Goal: Task Accomplishment & Management: Manage account settings

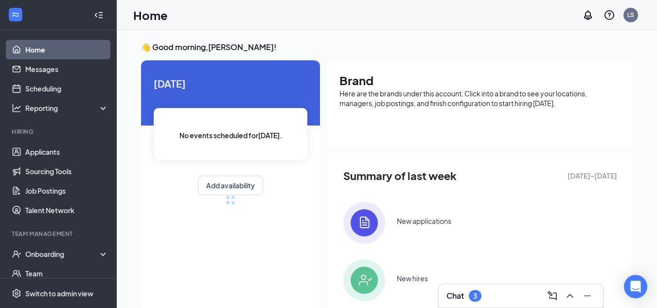
click at [578, 296] on div at bounding box center [587, 296] width 18 height 16
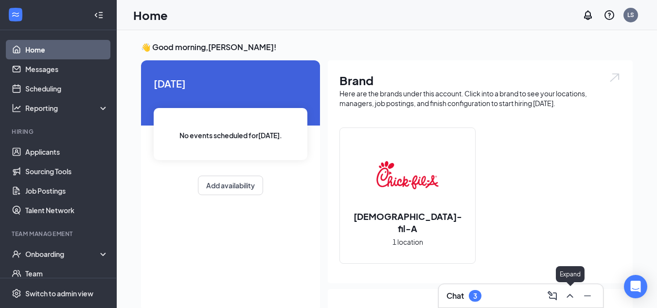
click at [568, 296] on icon "ChevronUp" at bounding box center [570, 296] width 6 height 4
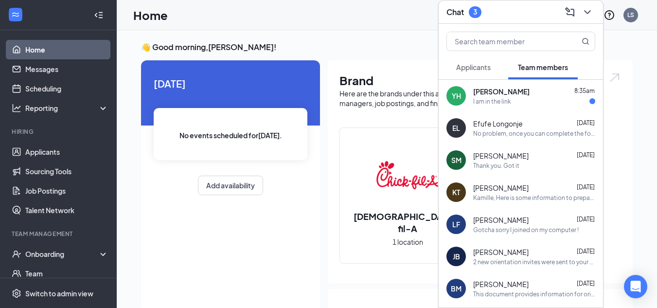
click at [557, 108] on div "YH [PERSON_NAME] 8:35am I am in the link" at bounding box center [521, 96] width 164 height 32
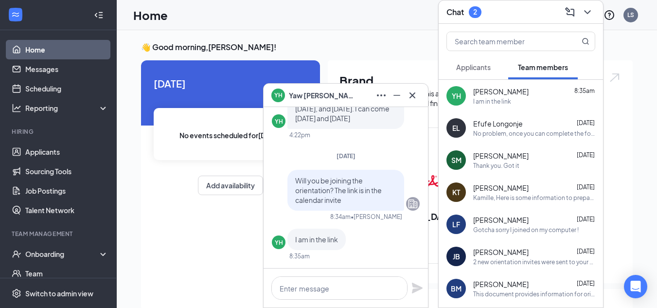
click at [485, 70] on span "Applicants" at bounding box center [473, 67] width 35 height 9
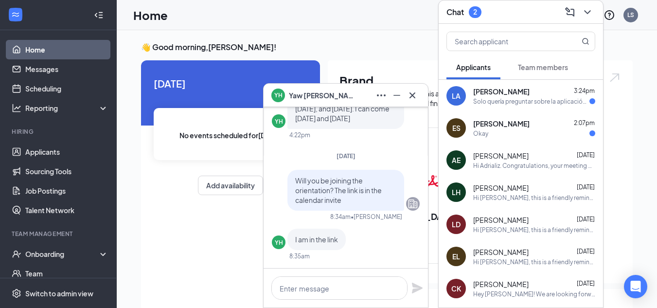
click at [494, 130] on div "Okay" at bounding box center [534, 133] width 122 height 8
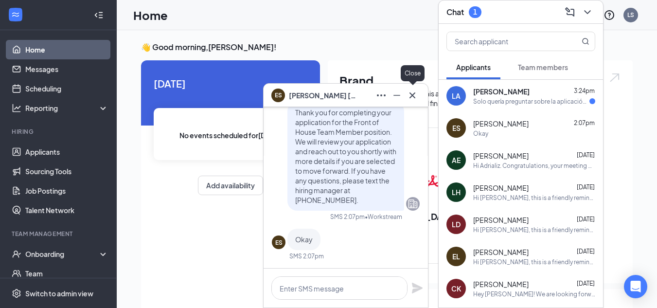
click at [413, 96] on icon "Cross" at bounding box center [413, 95] width 6 height 6
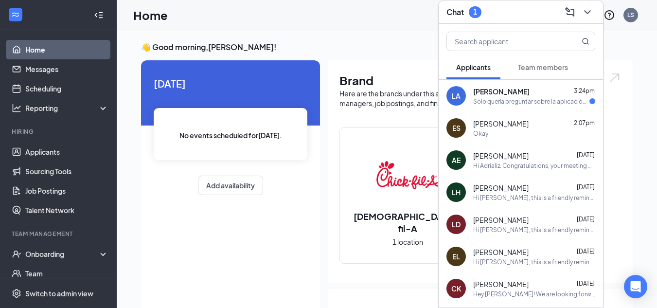
click at [506, 97] on div "Solo quería preguntar sobre la aplicación que [PERSON_NAME]?" at bounding box center [531, 101] width 116 height 8
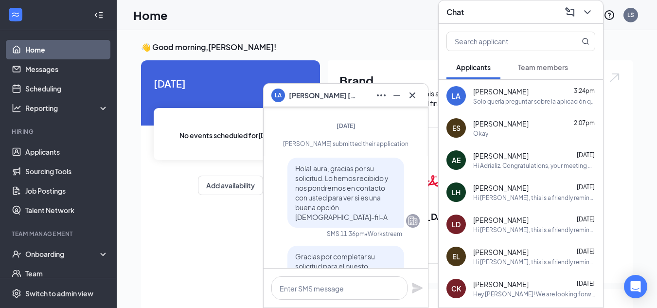
scroll to position [-292, 0]
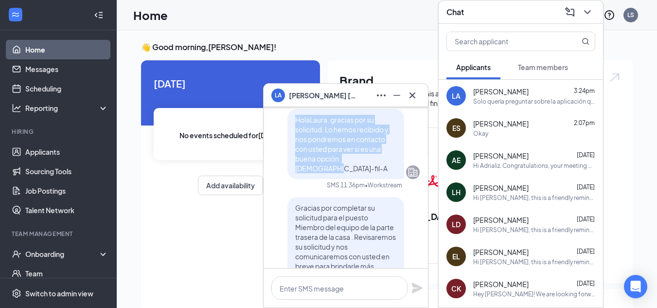
drag, startPoint x: 289, startPoint y: 157, endPoint x: 384, endPoint y: 200, distance: 104.3
click at [384, 173] on p "HolaLaura, gracias por su solicitud. Lo hemos recibido y nos pondremos en conta…" at bounding box center [345, 144] width 101 height 58
copy span "HolaLaura, gracias por su solicitud. Lo hemos recibido y nos pondremos en conta…"
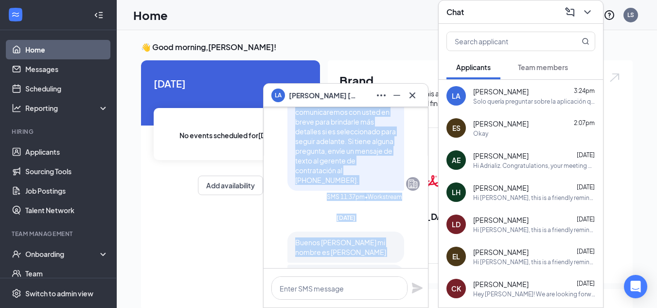
scroll to position [-112, 0]
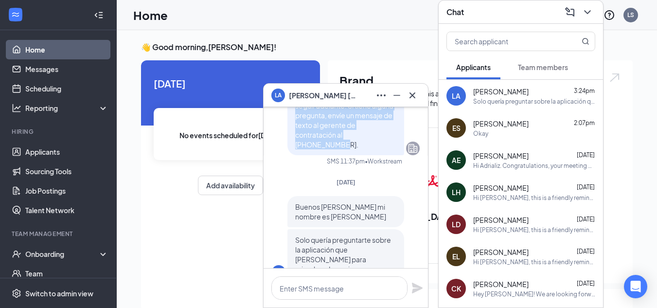
drag, startPoint x: 289, startPoint y: 238, endPoint x: 387, endPoint y: 163, distance: 123.9
click at [387, 149] on span "Gracias por completar su solicitud para el puesto Miembro del equipo de la part…" at bounding box center [345, 86] width 101 height 126
copy span "Gracias por completar su solicitud para el puesto Miembro del equipo de la part…"
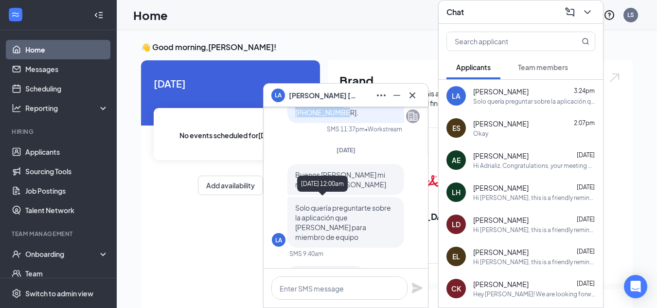
scroll to position [-63, 0]
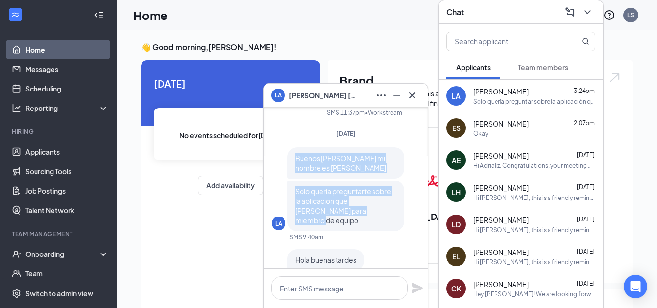
drag, startPoint x: 296, startPoint y: 179, endPoint x: 367, endPoint y: 232, distance: 87.9
click at [367, 231] on div "Buenos [PERSON_NAME] mi nombre es [PERSON_NAME] quería preguntarte sobre la apl…" at bounding box center [345, 189] width 117 height 84
copy div "Buenos [PERSON_NAME] mi nombre es [PERSON_NAME] quería preguntarte sobre la apl…"
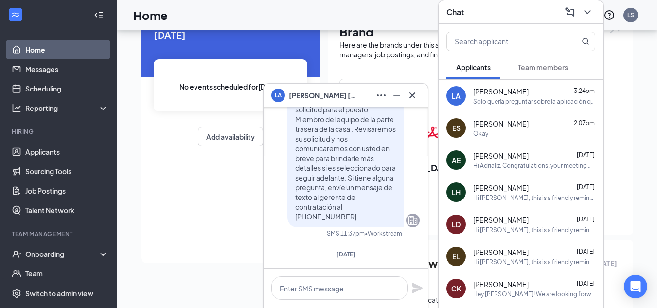
scroll to position [-195, 0]
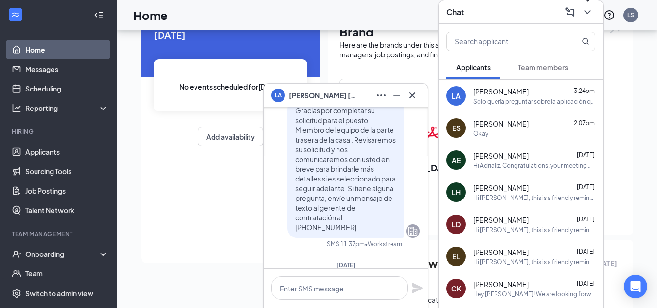
click at [585, 13] on icon "ChevronDown" at bounding box center [588, 12] width 12 height 12
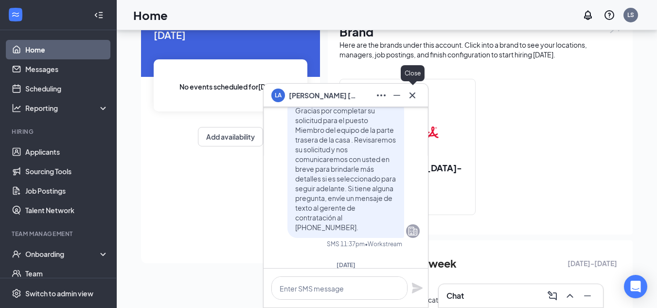
click at [411, 98] on icon "Cross" at bounding box center [413, 96] width 12 height 12
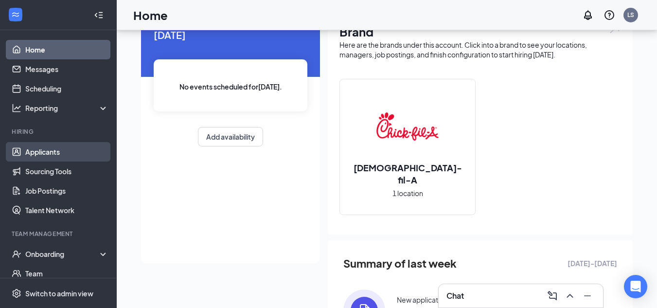
click at [31, 154] on link "Applicants" at bounding box center [66, 151] width 83 height 19
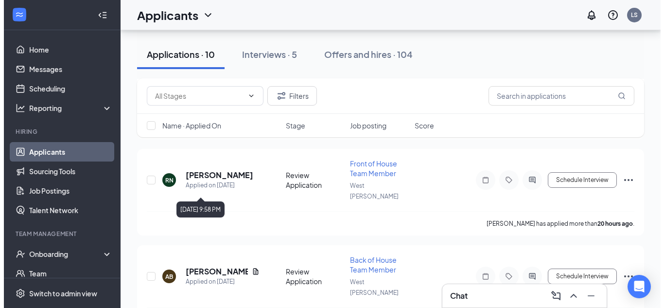
scroll to position [738, 0]
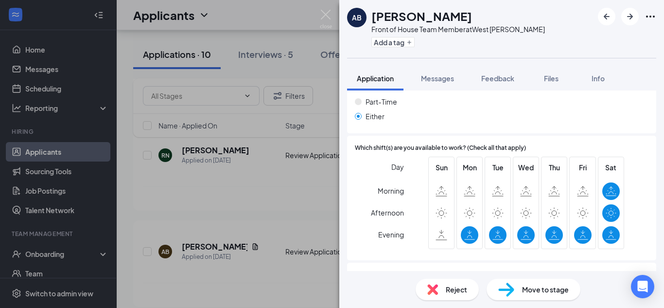
scroll to position [535, 0]
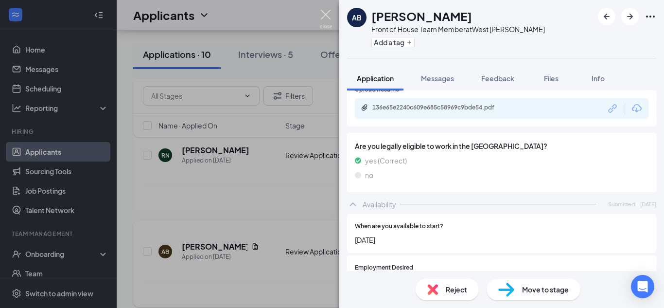
drag, startPoint x: 325, startPoint y: 16, endPoint x: 230, endPoint y: 159, distance: 171.9
click at [325, 16] on img at bounding box center [326, 19] width 12 height 19
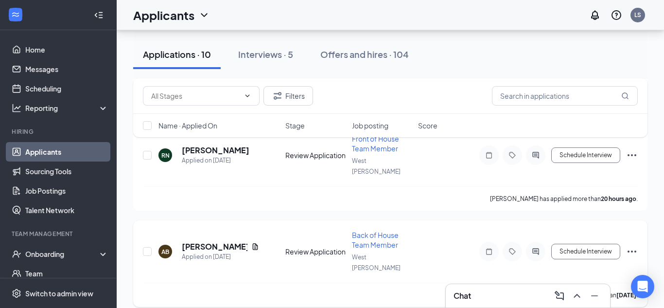
click at [230, 241] on h5 "[PERSON_NAME]" at bounding box center [215, 246] width 66 height 11
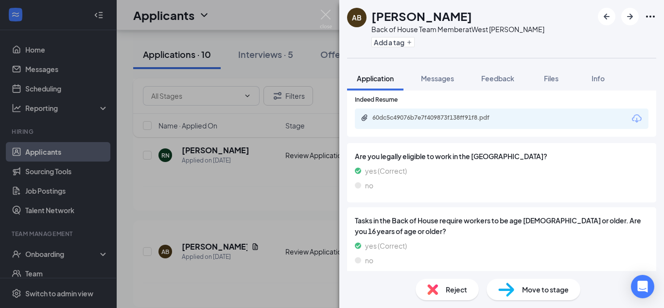
scroll to position [389, 0]
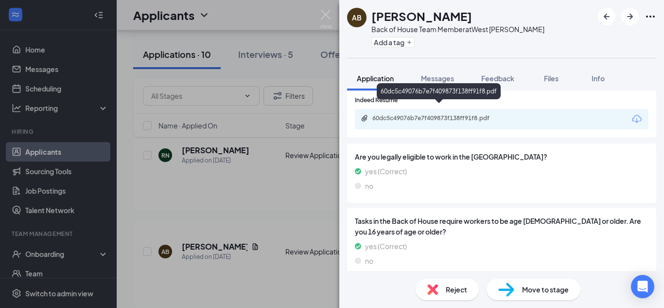
click at [415, 114] on div "60dc5c49076b7e7f409873f138ff91f8.pdf" at bounding box center [441, 118] width 136 height 8
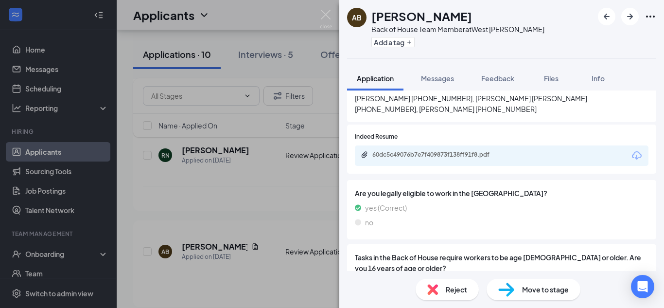
scroll to position [0, 0]
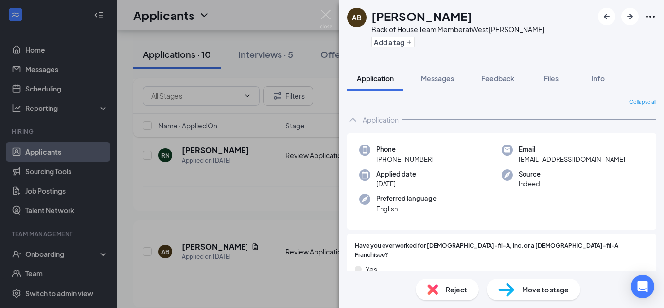
click at [555, 289] on span "Move to stage" at bounding box center [545, 289] width 47 height 11
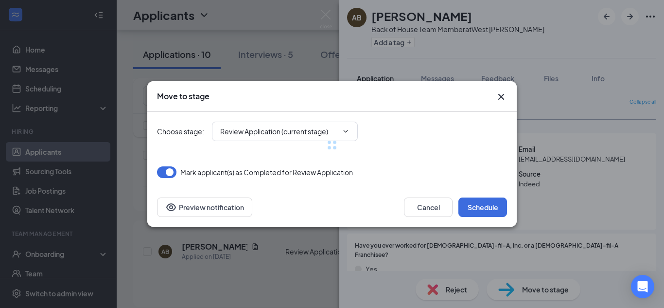
type input "Schedule a Video Interview (next stage)"
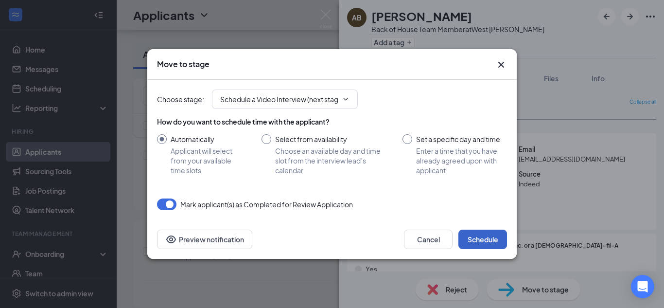
click at [485, 242] on button "Schedule" at bounding box center [483, 239] width 49 height 19
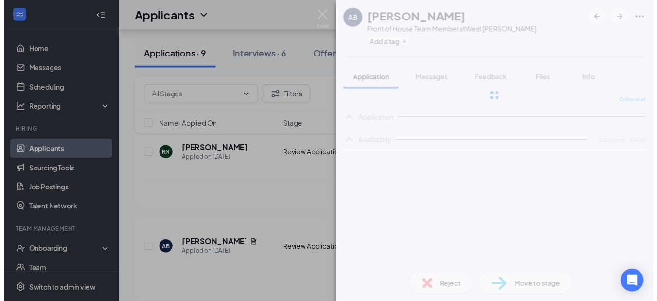
scroll to position [653, 0]
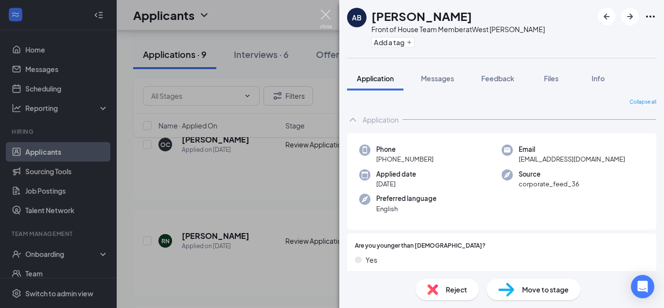
click at [325, 14] on img at bounding box center [326, 19] width 12 height 19
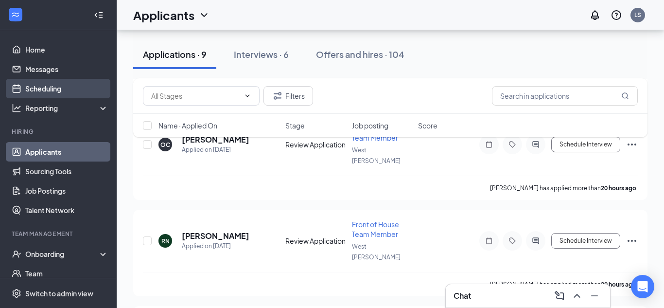
click at [52, 90] on link "Scheduling" at bounding box center [66, 88] width 83 height 19
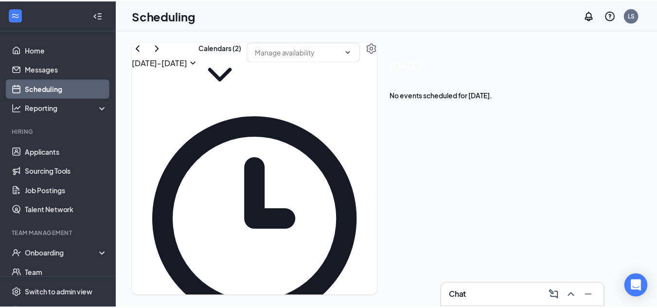
scroll to position [916, 0]
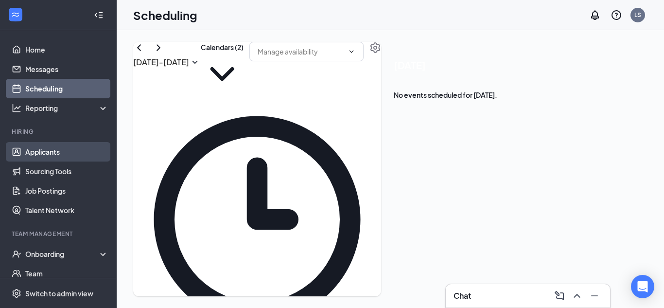
click at [38, 150] on link "Applicants" at bounding box center [66, 151] width 83 height 19
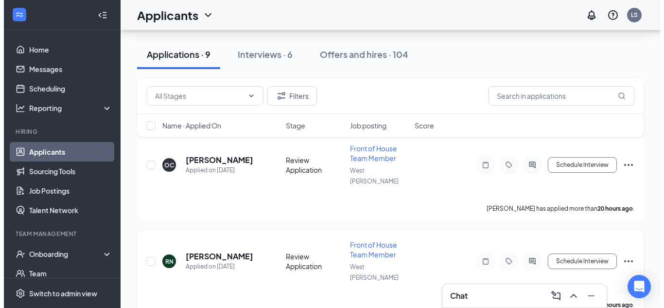
scroll to position [653, 0]
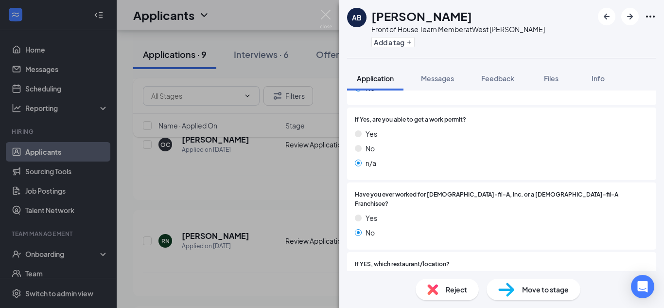
scroll to position [97, 0]
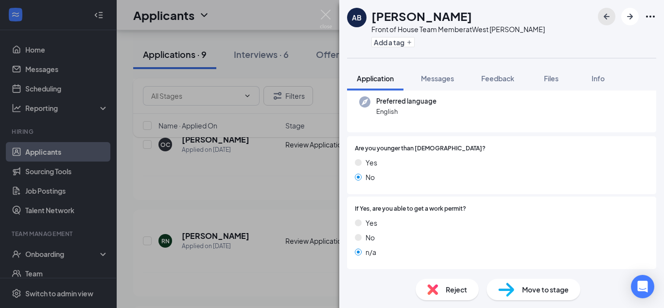
click at [607, 18] on icon "ArrowLeftNew" at bounding box center [607, 17] width 6 height 6
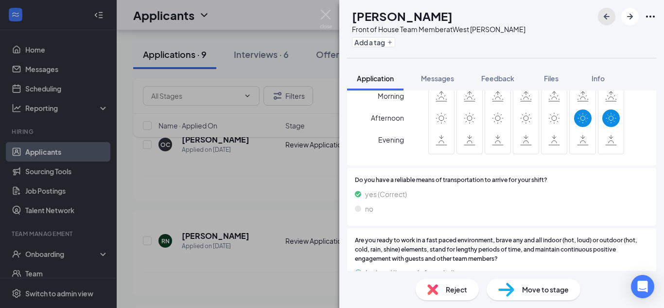
scroll to position [827, 0]
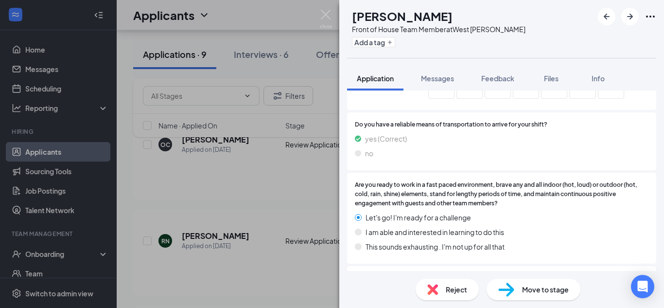
click at [457, 294] on span "Reject" at bounding box center [456, 289] width 21 height 11
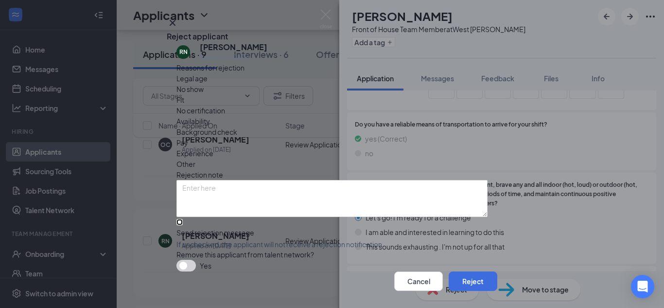
click at [183, 225] on input "Send rejection message If unchecked, the applicant will not receive a rejection…" at bounding box center [180, 222] width 6 height 6
checkbox input "true"
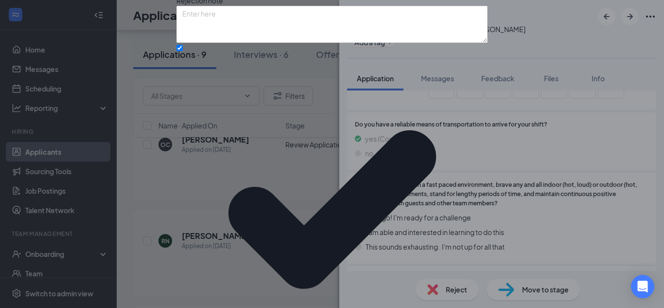
scroll to position [46, 0]
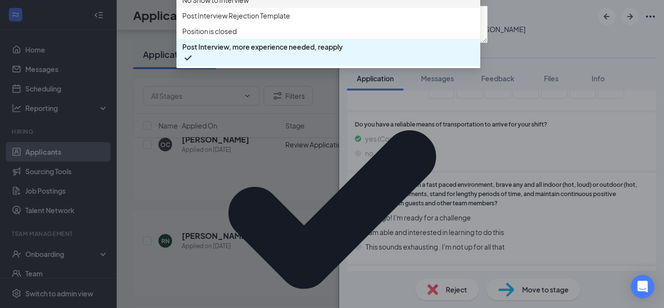
scroll to position [0, 0]
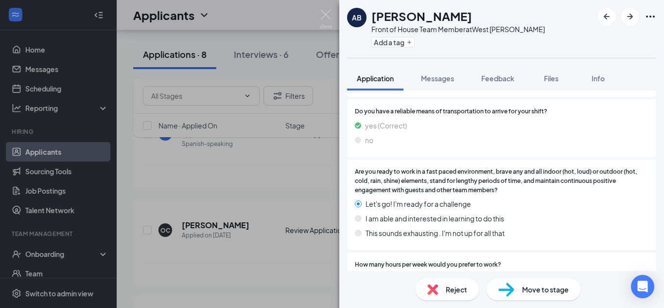
scroll to position [809, 0]
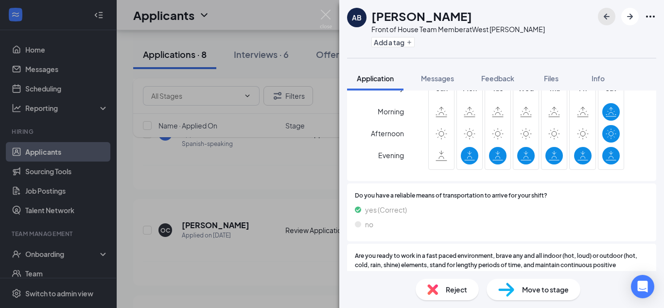
click at [609, 18] on icon "ArrowLeftNew" at bounding box center [607, 17] width 12 height 12
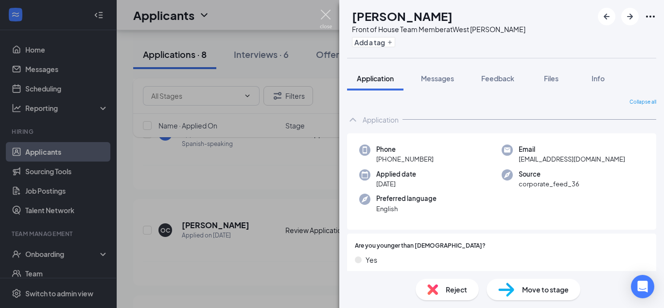
click at [328, 13] on img at bounding box center [326, 19] width 12 height 19
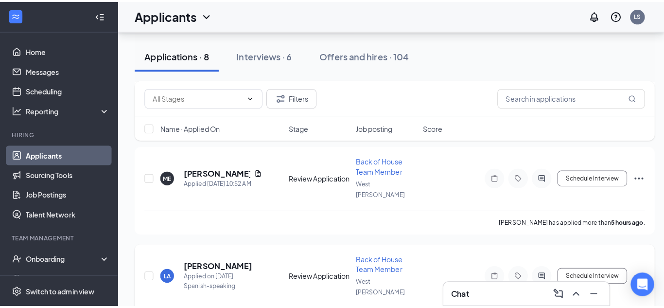
scroll to position [373, 0]
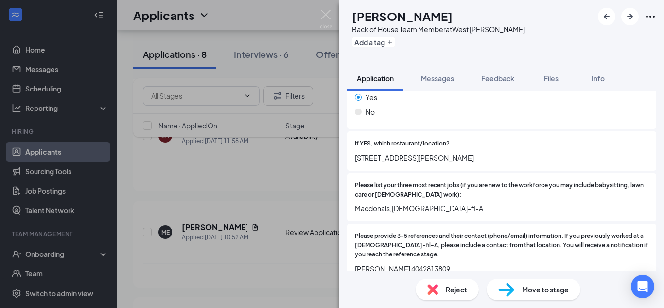
scroll to position [269, 0]
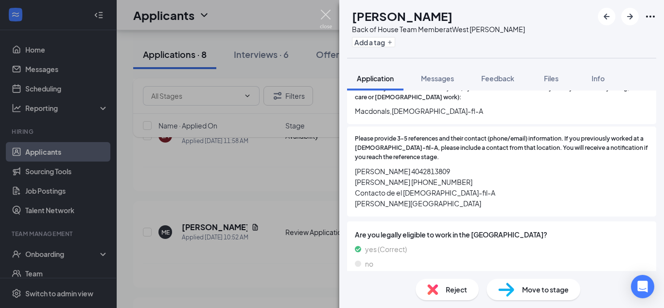
click at [323, 14] on img at bounding box center [326, 19] width 12 height 19
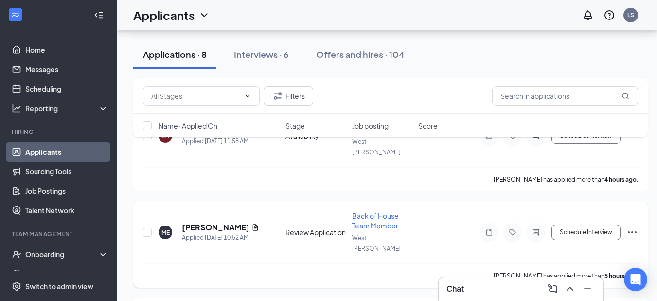
click at [217, 222] on h5 "[PERSON_NAME]" at bounding box center [215, 227] width 66 height 11
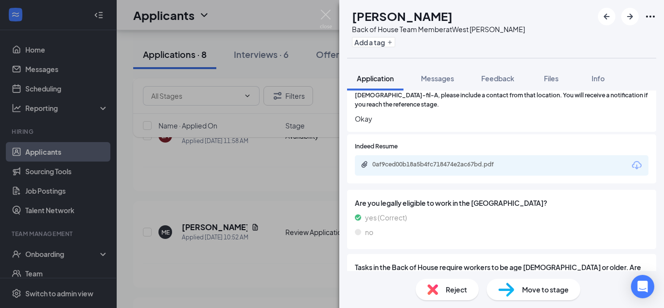
scroll to position [290, 0]
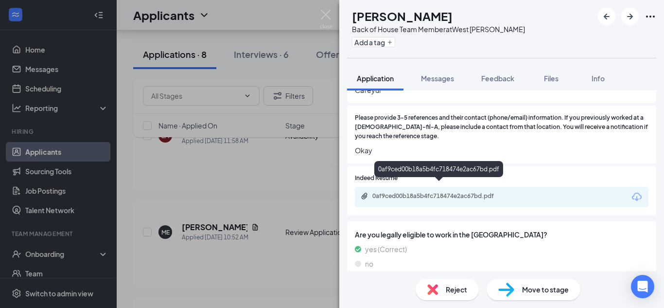
click at [451, 192] on div "0af9ced00b18a5b4fc718474e2ac67bd.pdf" at bounding box center [441, 196] width 136 height 8
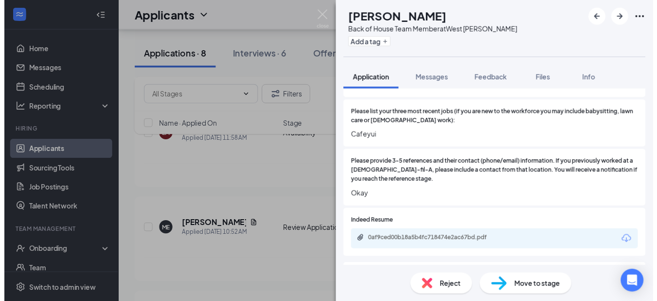
scroll to position [292, 0]
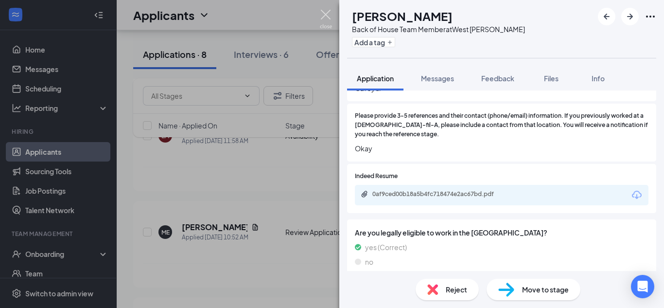
click at [326, 16] on img at bounding box center [326, 19] width 12 height 19
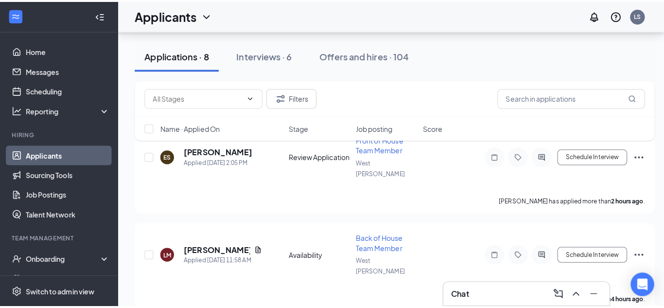
scroll to position [227, 0]
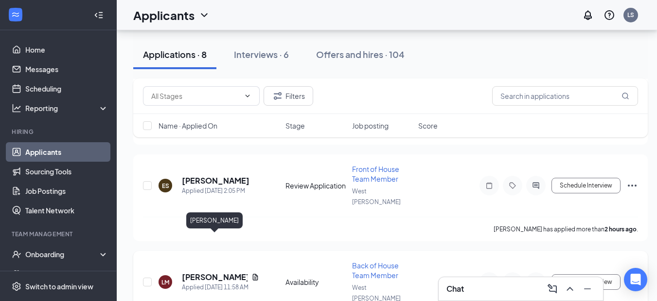
click at [213, 271] on h5 "[PERSON_NAME]" at bounding box center [215, 276] width 66 height 11
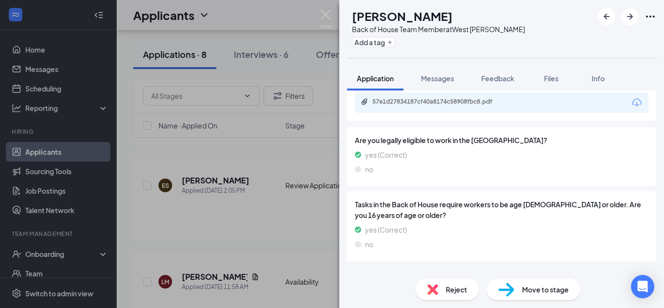
scroll to position [409, 0]
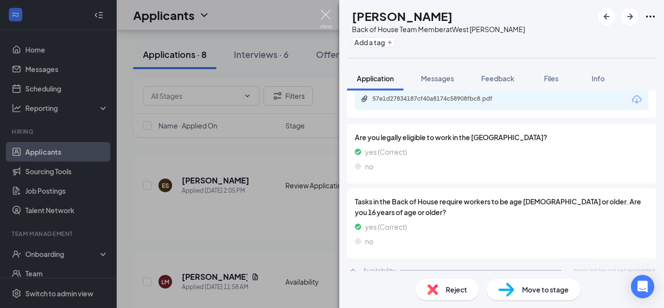
click at [328, 14] on img at bounding box center [326, 19] width 12 height 19
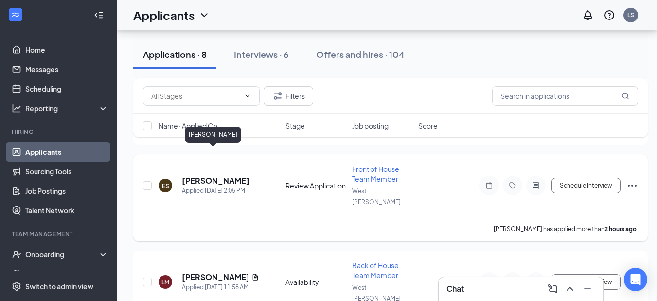
click at [221, 175] on h5 "[PERSON_NAME]" at bounding box center [216, 180] width 68 height 11
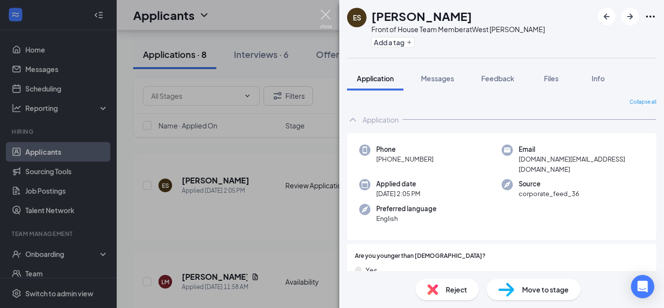
click at [324, 12] on img at bounding box center [326, 19] width 12 height 19
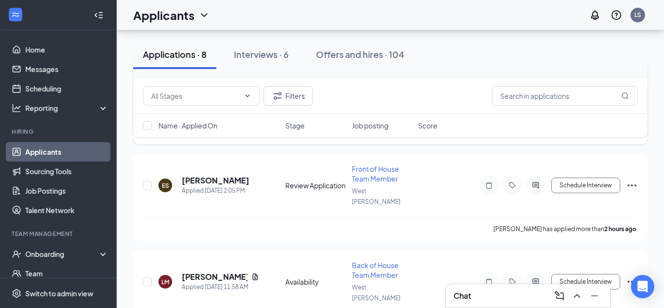
scroll to position [129, 0]
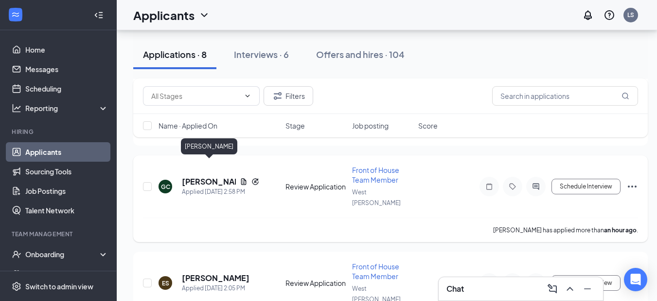
click at [203, 176] on h5 "[PERSON_NAME]" at bounding box center [209, 181] width 54 height 11
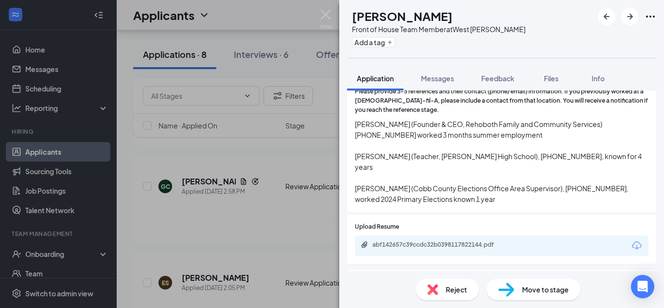
scroll to position [584, 0]
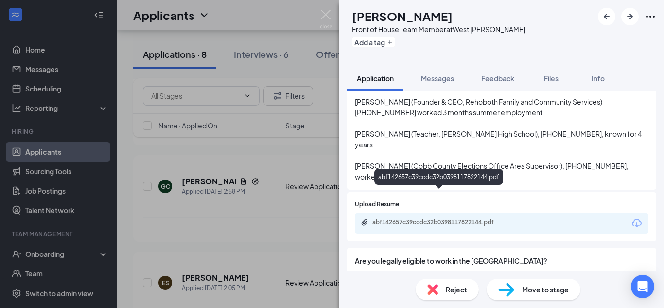
click at [431, 218] on div "abf142657c39ccdc32b0398117822144.pdf" at bounding box center [441, 222] width 136 height 8
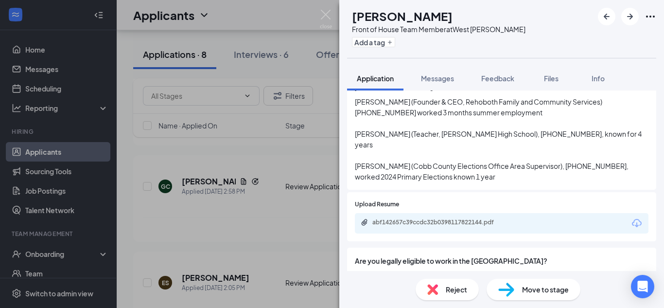
click at [548, 295] on div "Move to stage" at bounding box center [534, 289] width 94 height 21
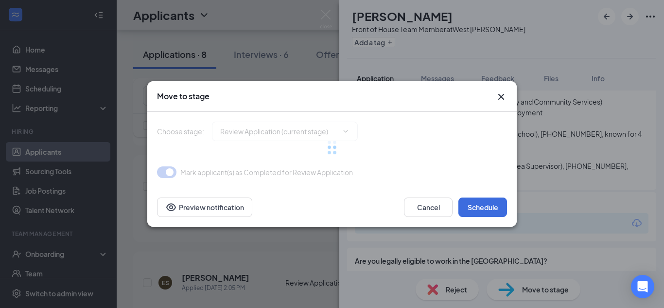
type input "Schedule a Video Interview (next stage)"
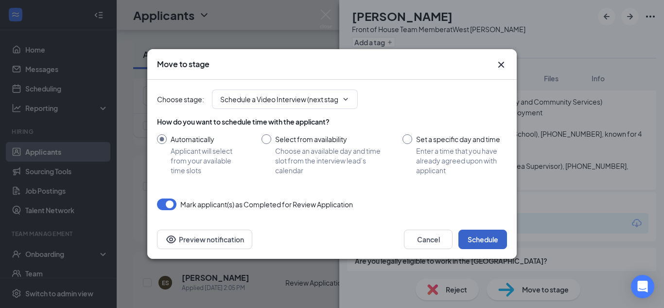
click at [478, 234] on button "Schedule" at bounding box center [483, 239] width 49 height 19
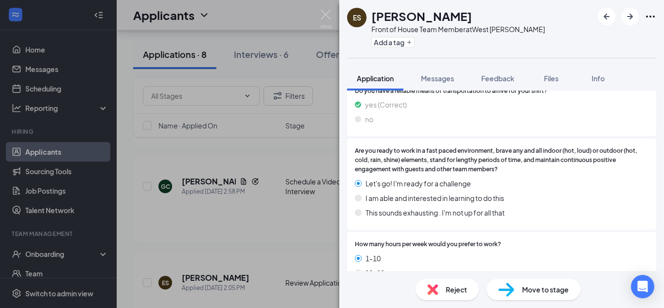
scroll to position [881, 0]
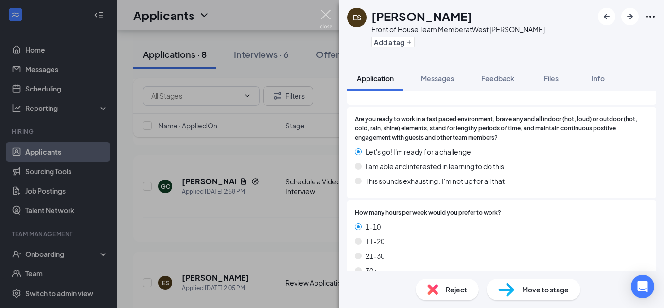
click at [326, 15] on img at bounding box center [326, 19] width 12 height 19
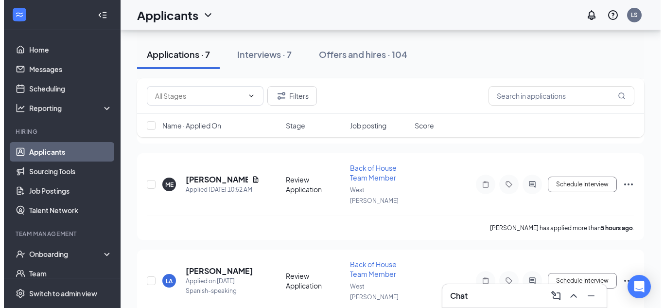
scroll to position [275, 0]
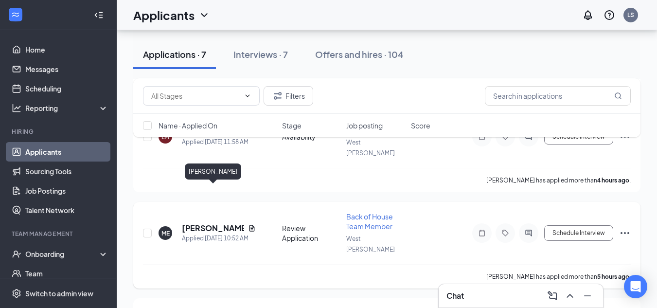
click at [221, 223] on h5 "[PERSON_NAME]" at bounding box center [213, 228] width 62 height 11
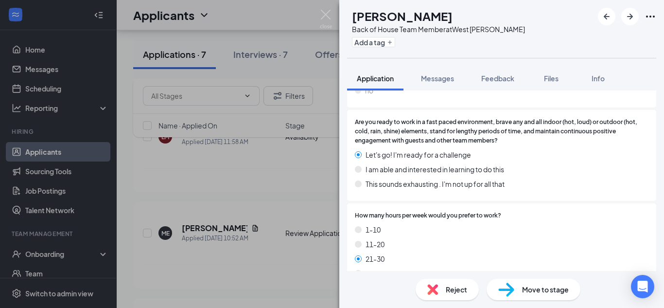
scroll to position [874, 0]
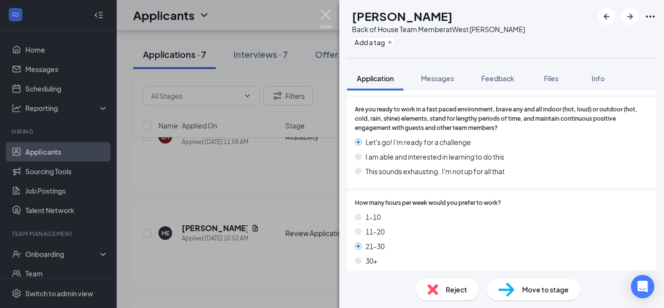
click at [326, 13] on img at bounding box center [326, 19] width 12 height 19
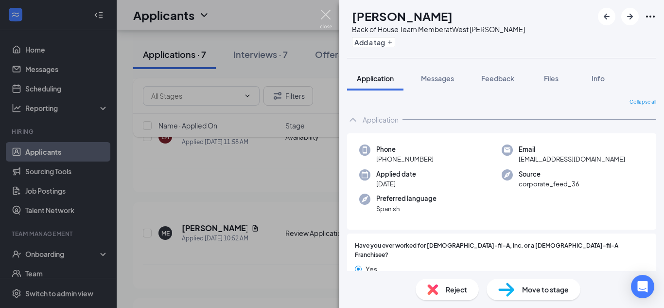
click at [327, 14] on img at bounding box center [326, 19] width 12 height 19
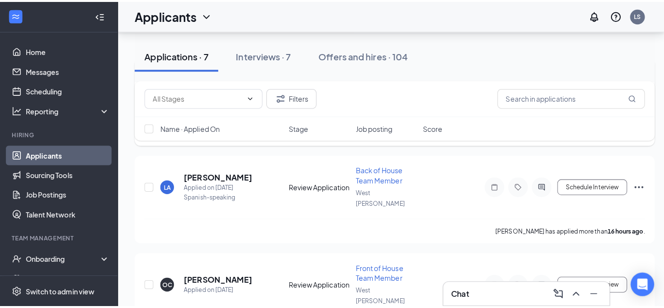
scroll to position [324, 0]
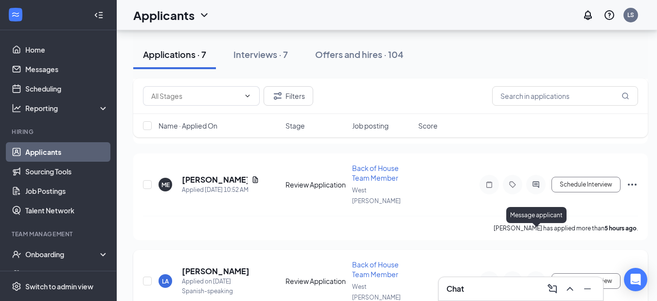
click at [534, 277] on icon "ActiveChat" at bounding box center [536, 281] width 12 height 8
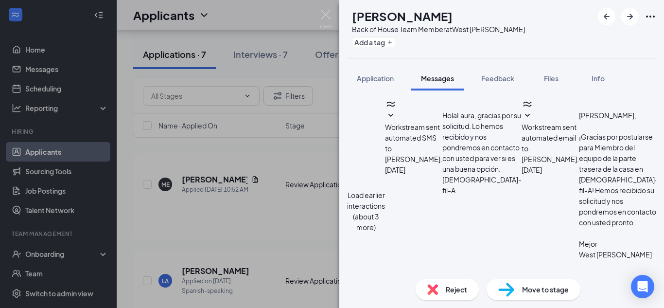
scroll to position [390, 0]
drag, startPoint x: 552, startPoint y: 150, endPoint x: 401, endPoint y: 146, distance: 150.4
copy span "Solo quería preguntar sobre la aplicación que [PERSON_NAME]?"
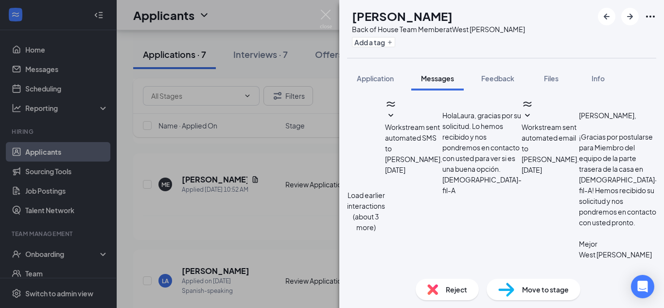
paste textarea "¿Tiene alguna pregunta? Estamos revisando su solicitud. Por favor, infórmenos s…"
type textarea "¿Tiene alguna pregunta? Estamos revisando su solicitud. Por favor, infórmenos s…"
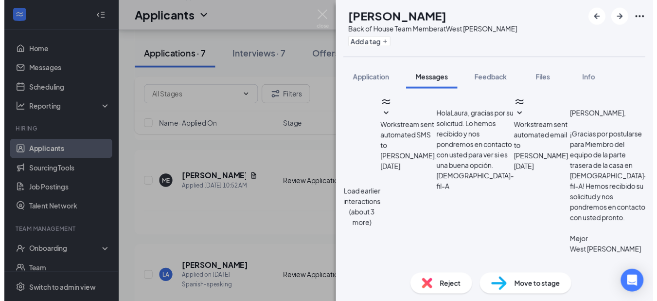
scroll to position [475, 0]
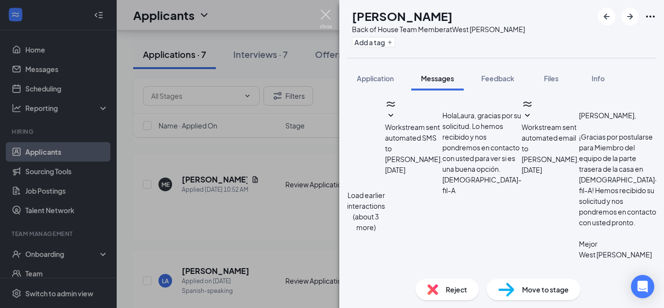
click at [323, 13] on img at bounding box center [326, 19] width 12 height 19
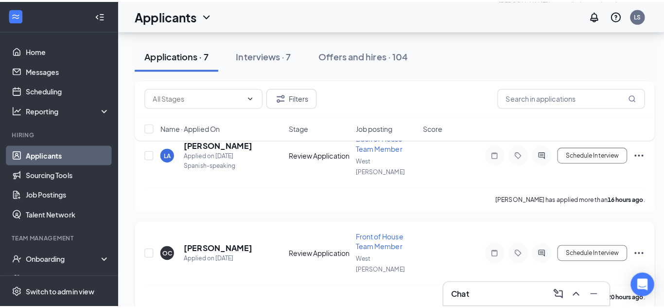
scroll to position [470, 0]
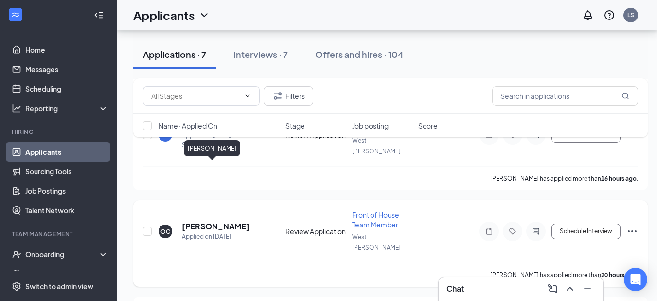
click at [212, 221] on h5 "[PERSON_NAME]" at bounding box center [216, 226] width 68 height 11
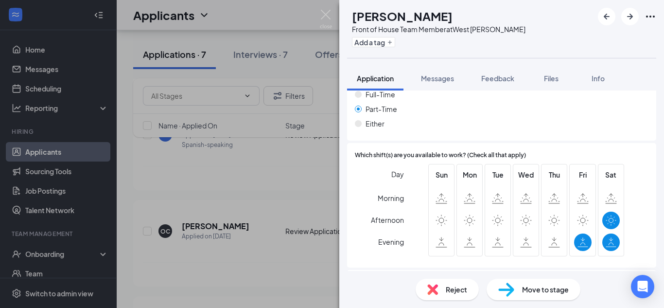
scroll to position [681, 0]
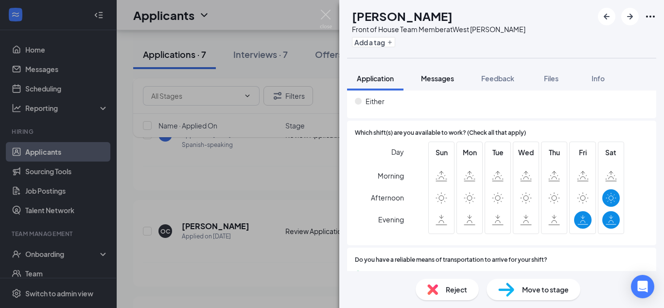
click at [435, 80] on span "Messages" at bounding box center [437, 78] width 33 height 9
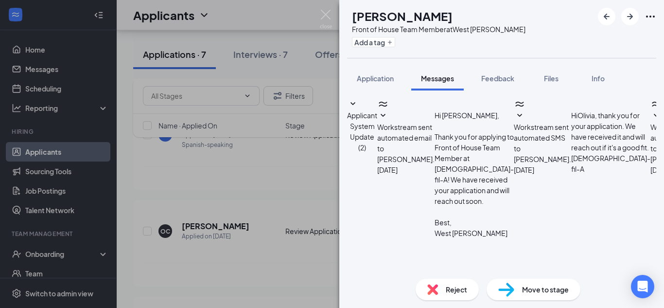
scroll to position [212, 0]
type textarea "[PERSON_NAME]< Thank you for your application. We are reviewing. Are you availa…"
checkbox input "true"
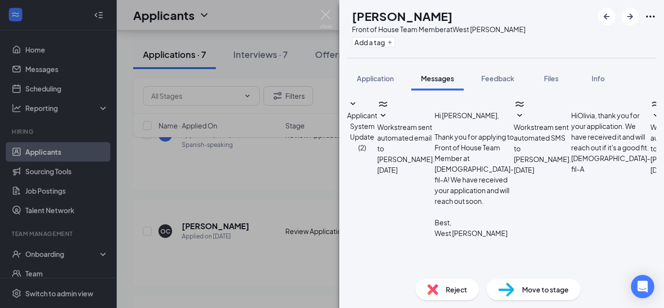
type textarea "[PERSON_NAME]< Thank you for your application. We are reviewing. Are you availa…"
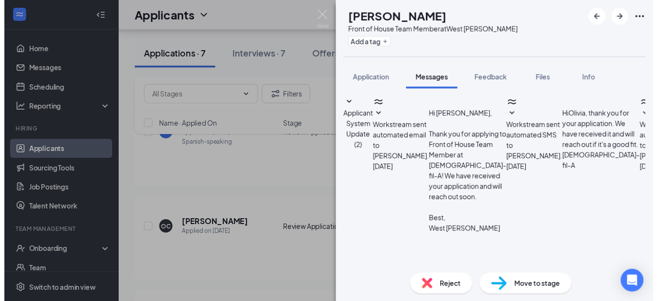
scroll to position [403, 0]
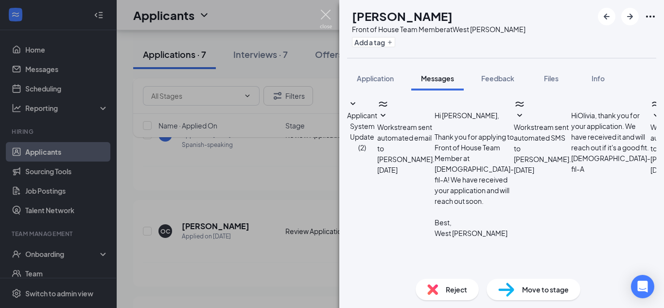
click at [328, 15] on img at bounding box center [326, 19] width 12 height 19
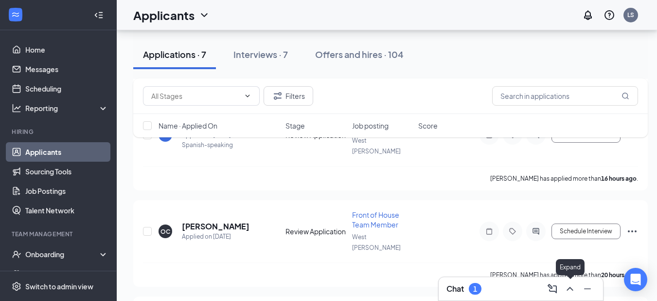
click at [572, 292] on icon "ChevronUp" at bounding box center [570, 289] width 12 height 12
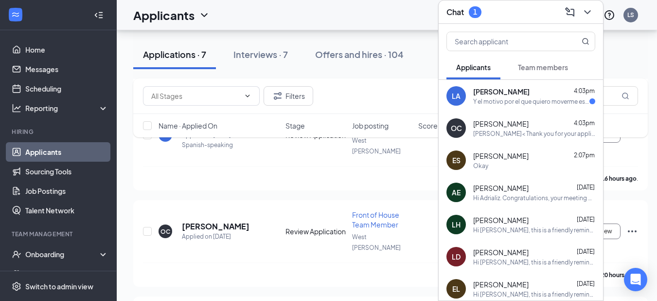
click at [538, 87] on div "[PERSON_NAME] 4:03pm" at bounding box center [534, 92] width 122 height 10
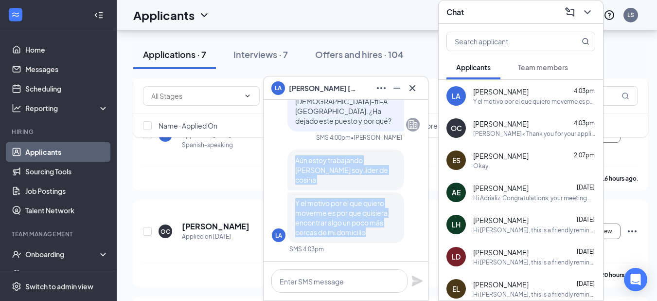
drag, startPoint x: 375, startPoint y: 233, endPoint x: 293, endPoint y: 170, distance: 103.3
click at [293, 170] on div "Aún estoy trabajando ahy soy líder de cosina Y el motivo por el que quiero move…" at bounding box center [345, 195] width 117 height 93
copy div "Aún estoy trabajando ahy soy líder de cosina Y el motivo por el que quiero move…"
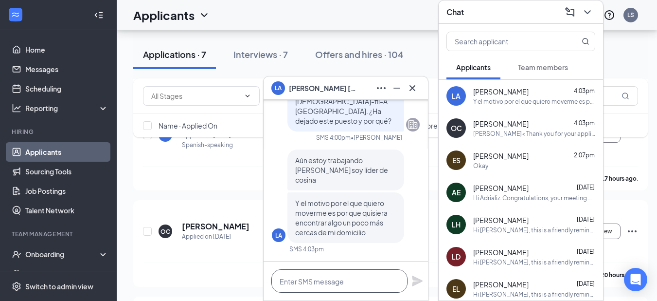
click at [332, 282] on textarea at bounding box center [339, 280] width 136 height 23
paste textarea "Gracias, entiendo. ¿Tiene disponibilidad por la mañana? ¿Abre?"
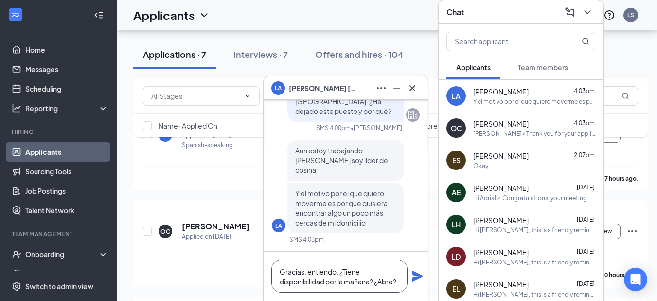
scroll to position [0, 0]
type textarea "Gracias, entiendo. ¿Tiene disponibilidad por la mañana? ¿Abre?"
click at [416, 275] on icon "Plane" at bounding box center [417, 275] width 11 height 11
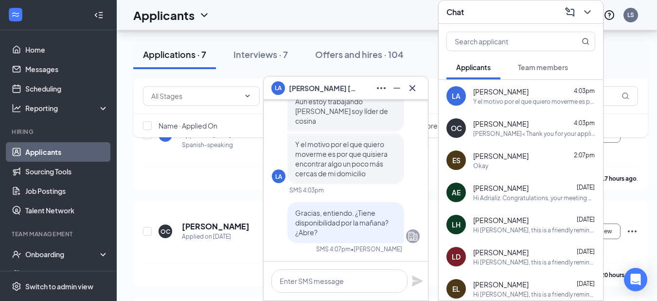
scroll to position [0, 0]
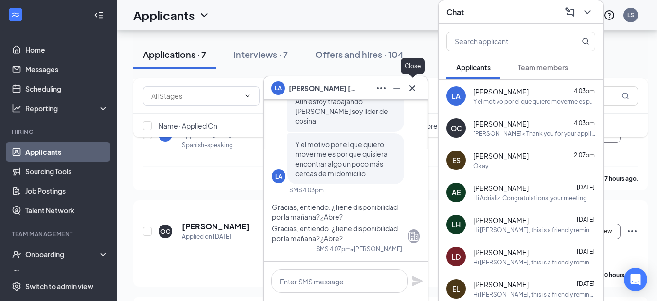
click at [415, 86] on icon "Cross" at bounding box center [413, 88] width 12 height 12
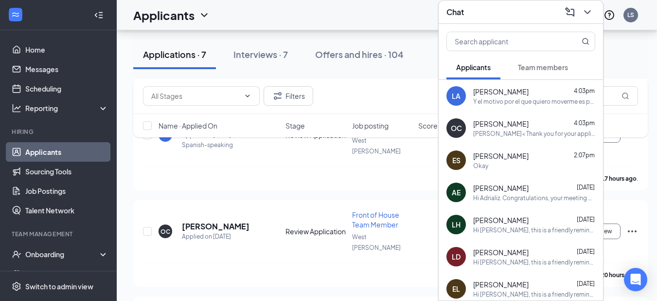
click at [584, 8] on icon "ChevronDown" at bounding box center [588, 12] width 12 height 12
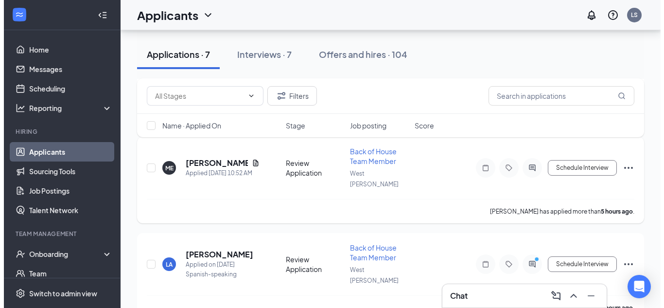
scroll to position [292, 0]
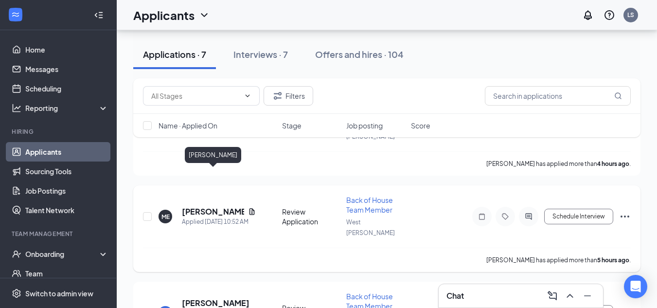
click at [226, 206] on h5 "[PERSON_NAME]" at bounding box center [213, 211] width 62 height 11
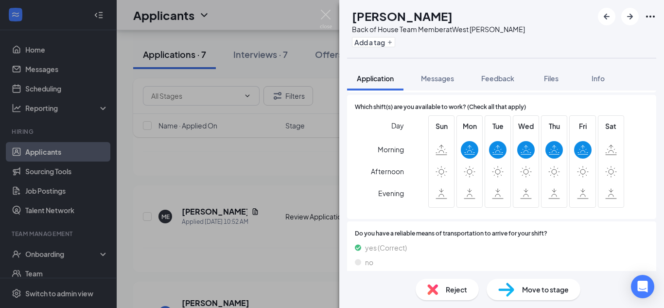
scroll to position [730, 0]
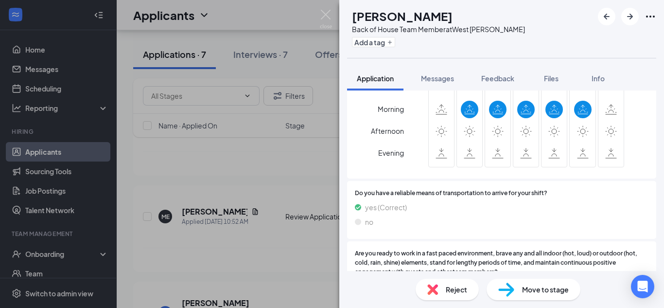
click at [533, 287] on span "Move to stage" at bounding box center [545, 289] width 47 height 11
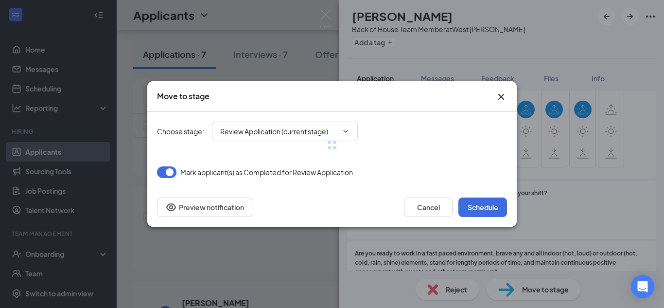
type input "Schedule a Video Interview (next stage)"
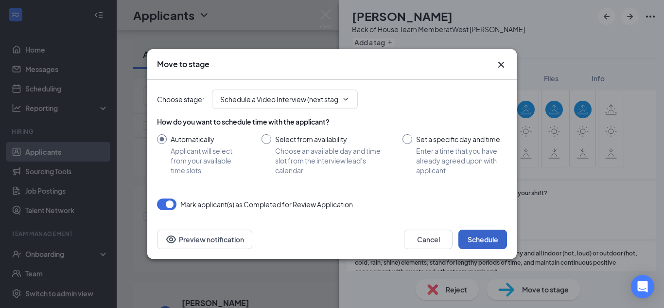
click at [483, 238] on button "Schedule" at bounding box center [483, 239] width 49 height 19
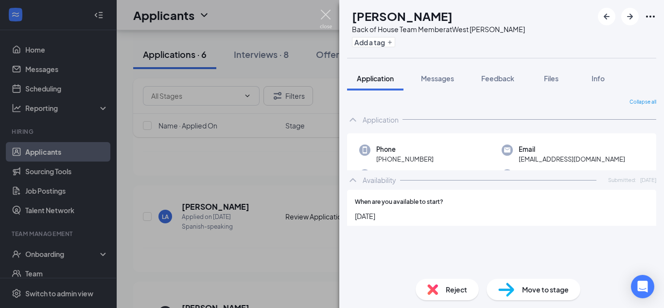
click at [324, 16] on img at bounding box center [326, 19] width 12 height 19
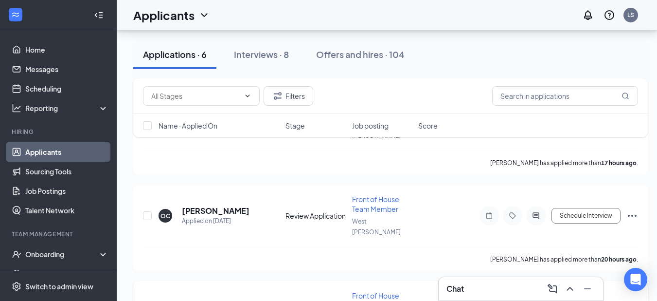
scroll to position [403, 0]
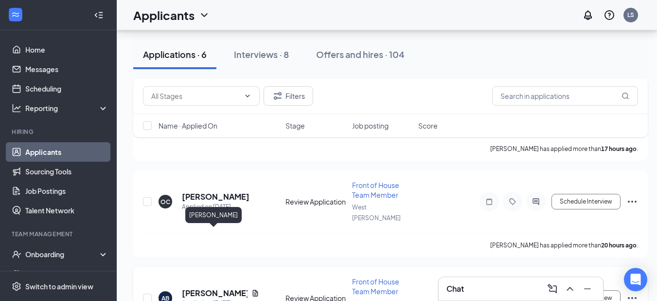
click at [196, 287] on h5 "[PERSON_NAME]" at bounding box center [215, 292] width 66 height 11
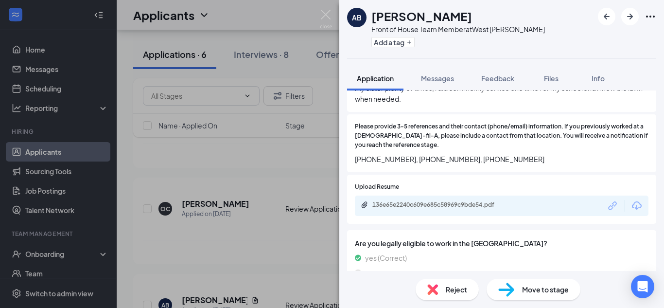
scroll to position [486, 0]
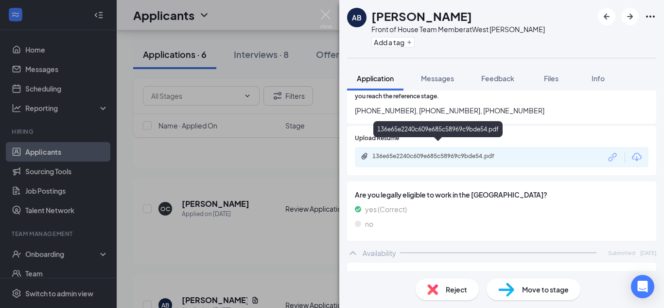
click at [446, 152] on div "136e65e2240c609e685c58969c9bde54.pdf" at bounding box center [440, 156] width 158 height 9
